Goal: Navigation & Orientation: Go to known website

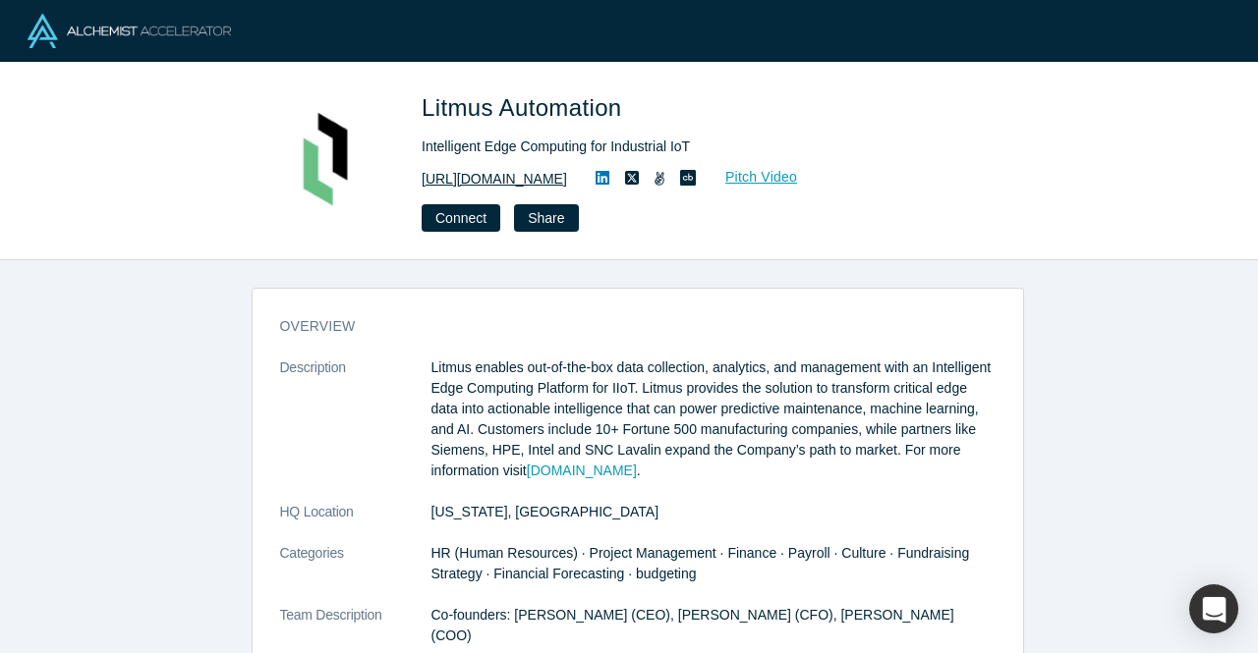
click at [460, 173] on link "http://litmus.io" at bounding box center [493, 179] width 145 height 21
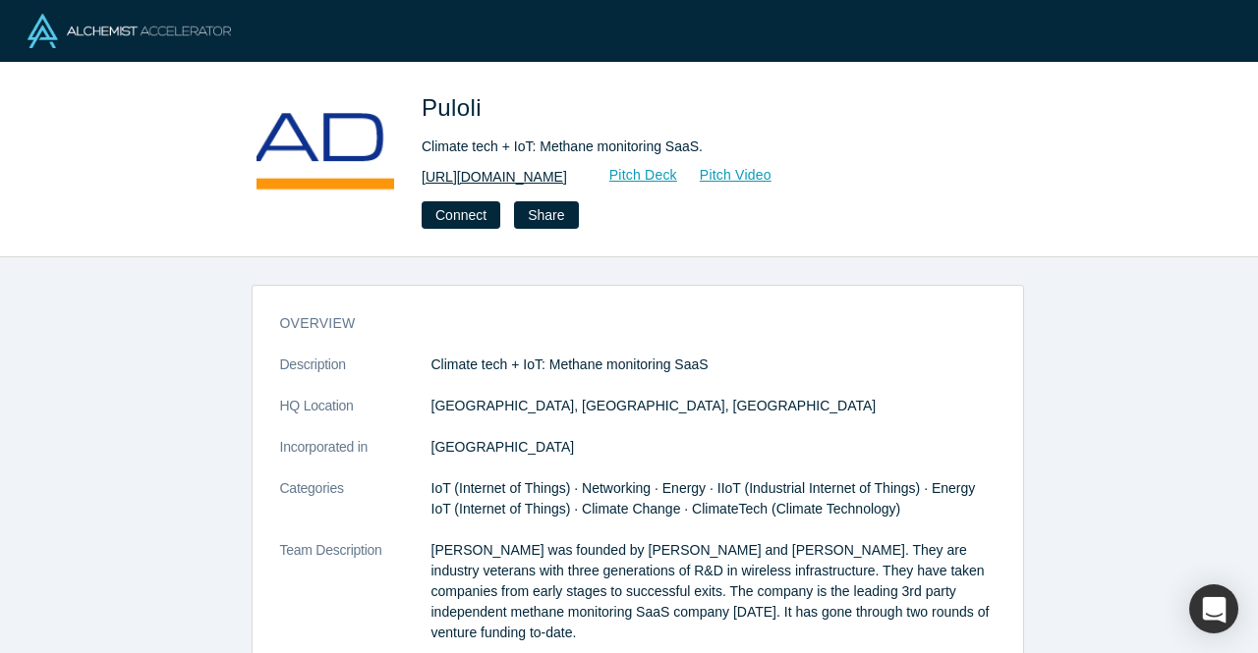
click at [491, 178] on link "[URL][DOMAIN_NAME]" at bounding box center [493, 177] width 145 height 21
